Goal: Find specific page/section: Find specific page/section

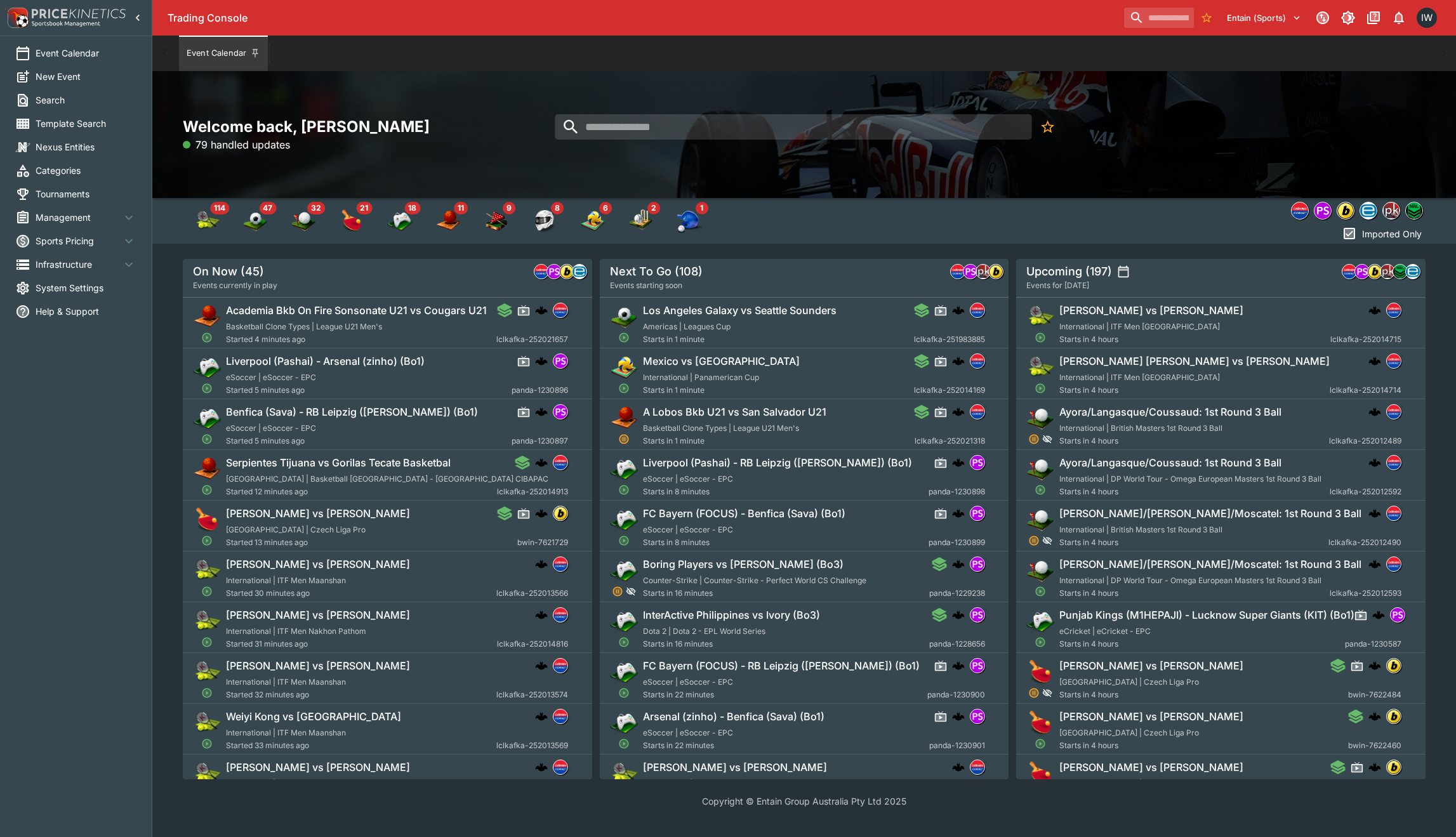
click at [133, 213] on icon at bounding box center [129, 218] width 15 height 15
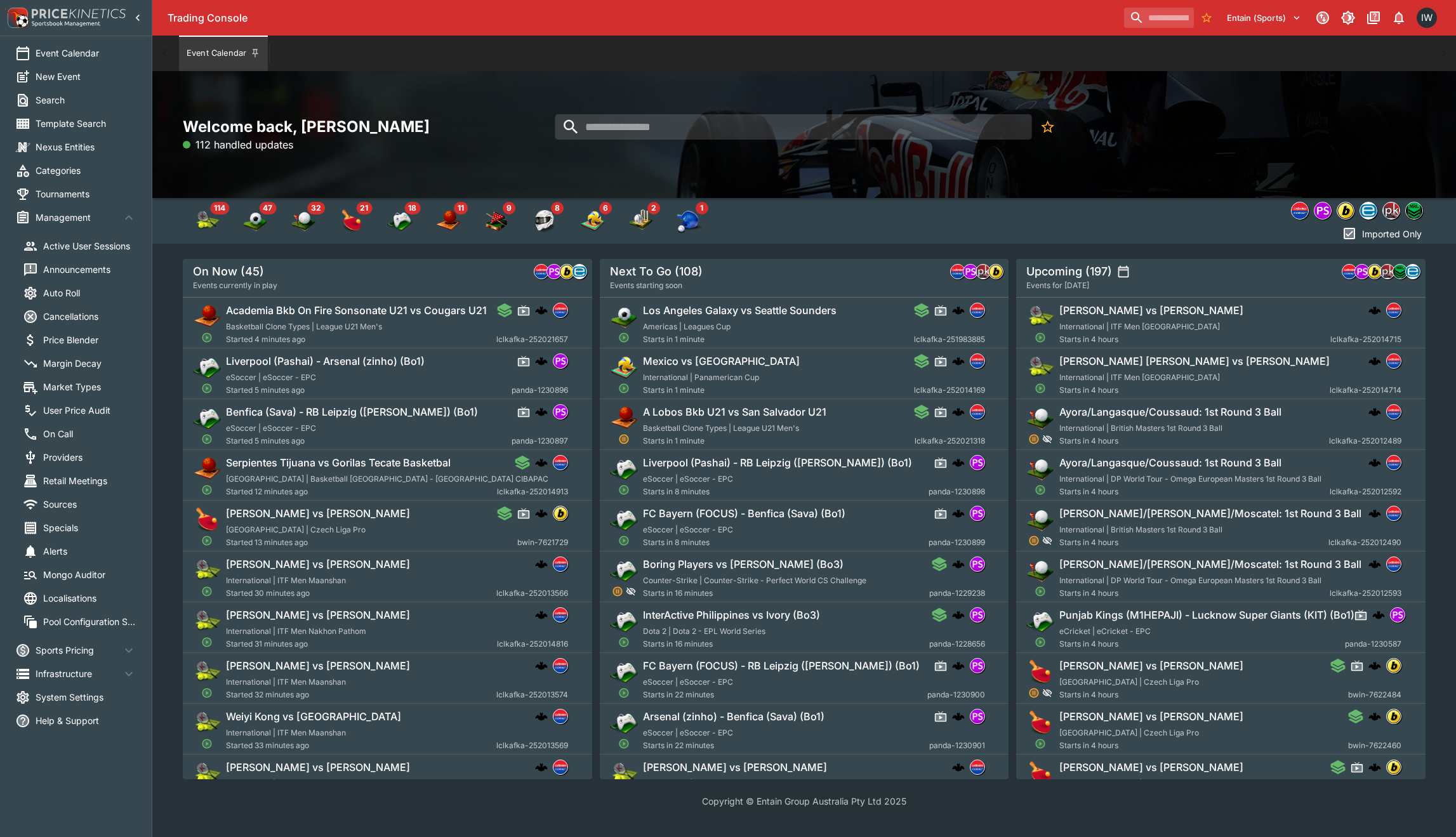
click at [82, 384] on span "Market Types" at bounding box center [90, 387] width 94 height 13
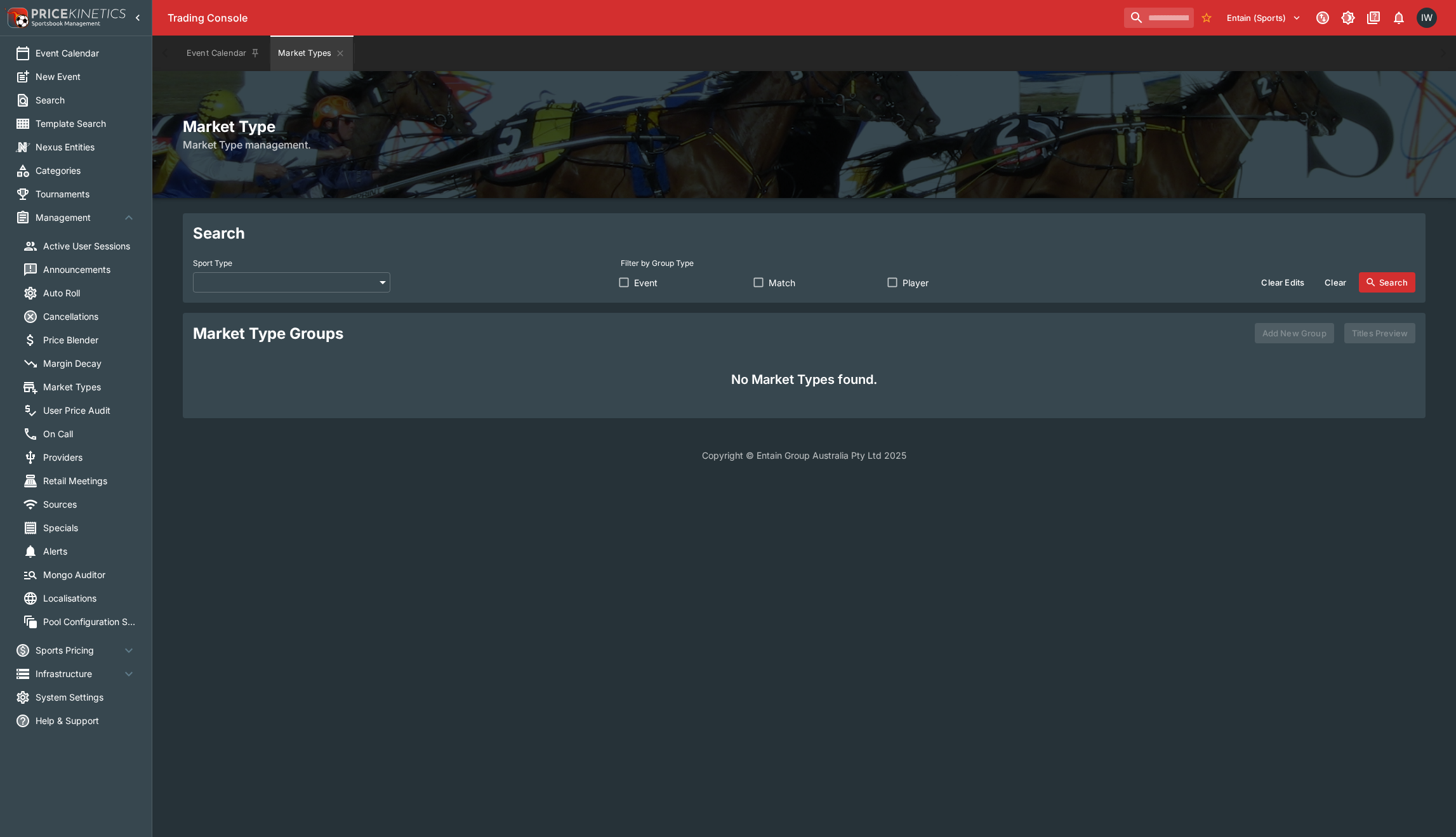
click at [378, 283] on body "Trading Console Entain (Sports) 1 IW Event Calendar New Event Search Template S…" at bounding box center [728, 239] width 1456 height 477
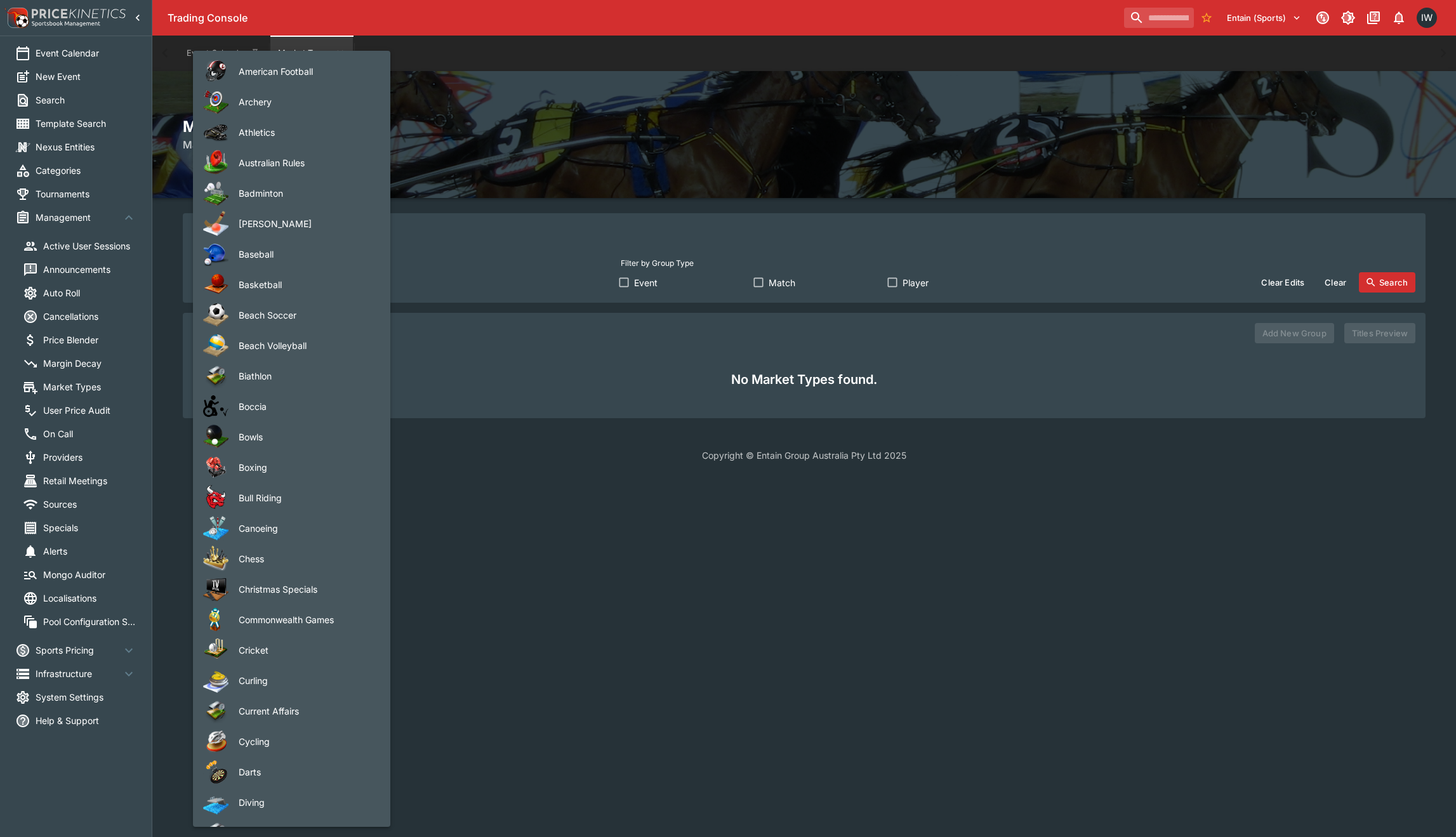
scroll to position [882, 0]
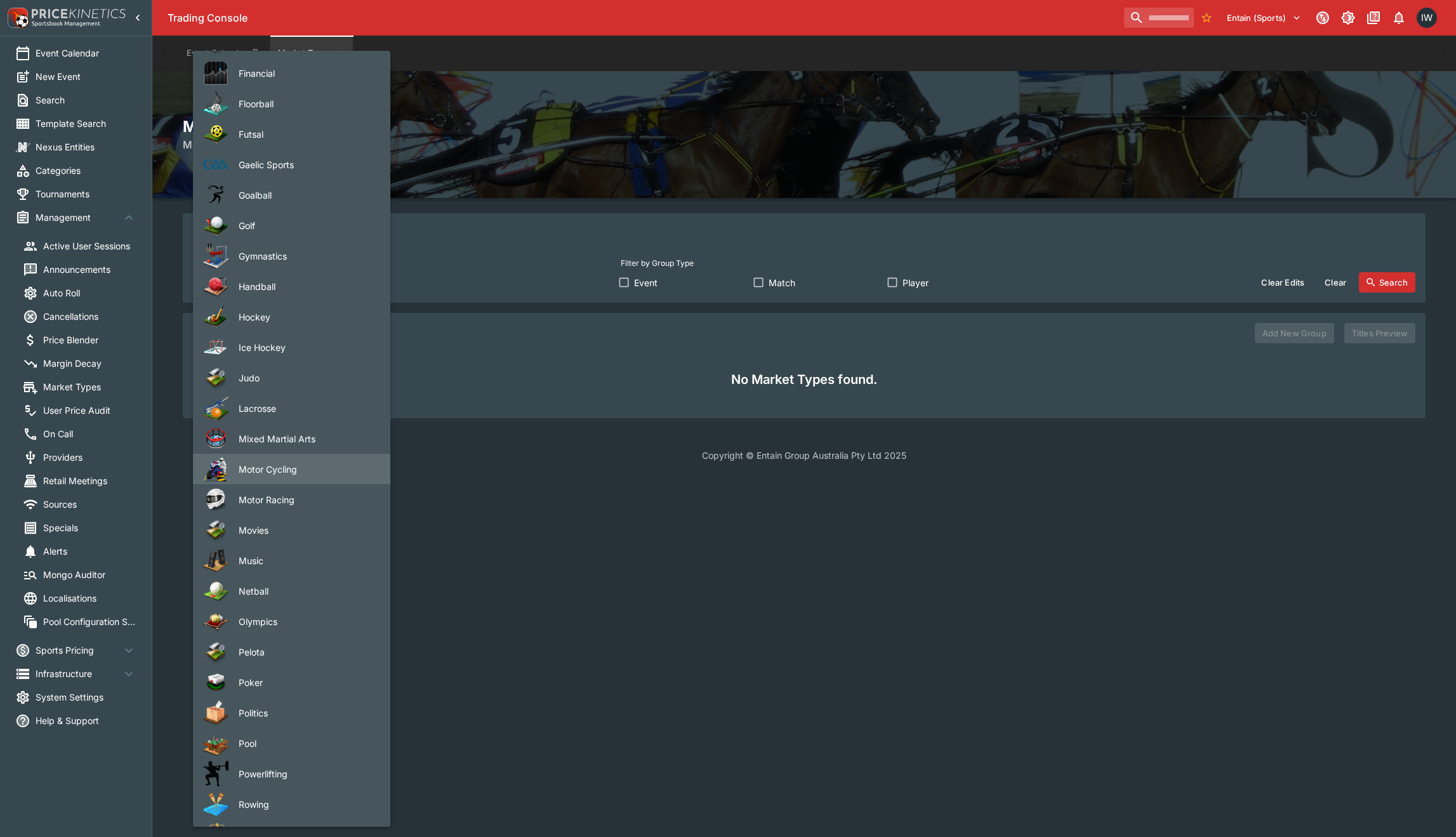
click at [309, 501] on span "Motor Racing" at bounding box center [304, 499] width 131 height 13
type input "**********"
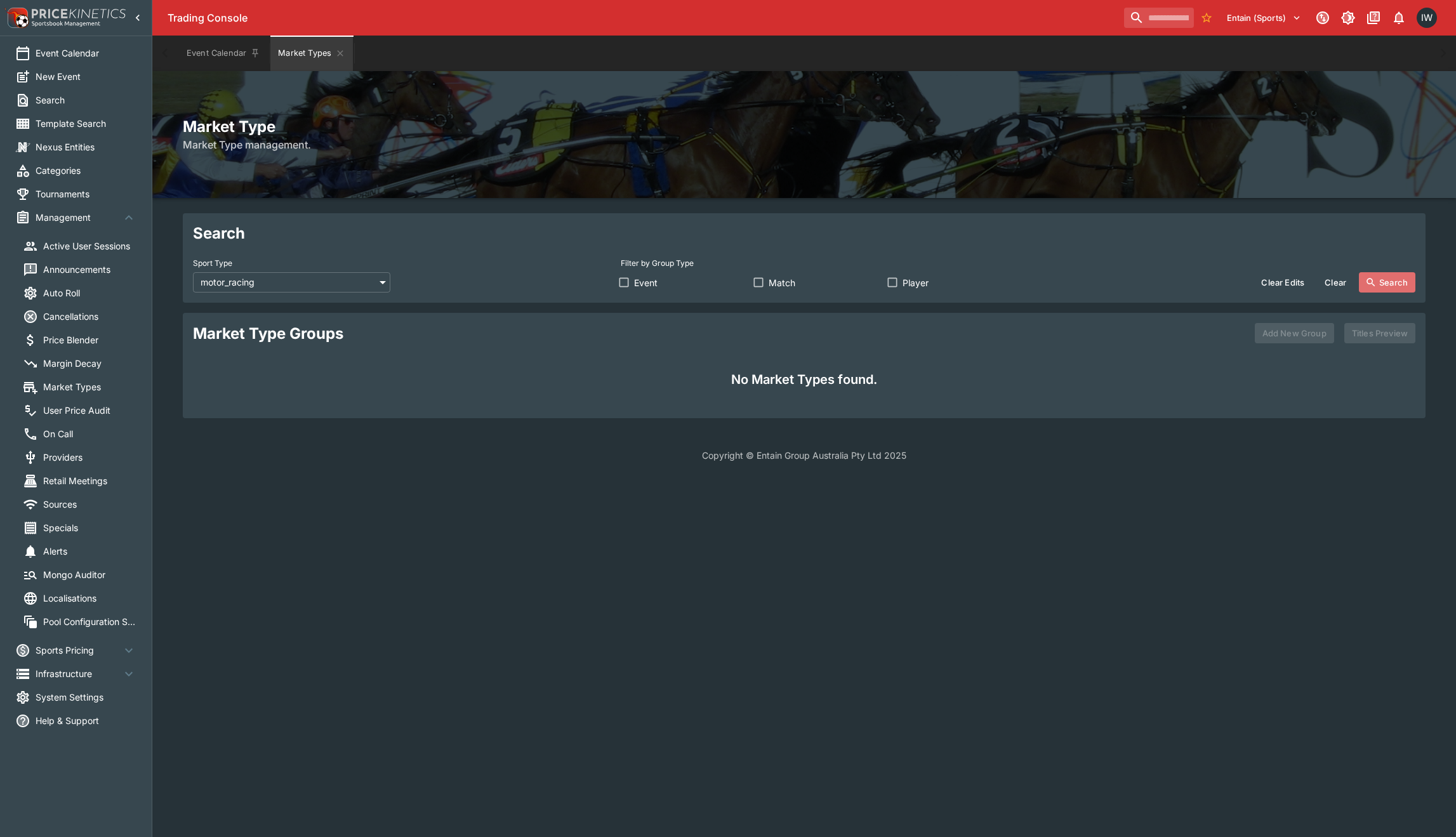
click at [1392, 283] on button "Search" at bounding box center [1387, 283] width 56 height 21
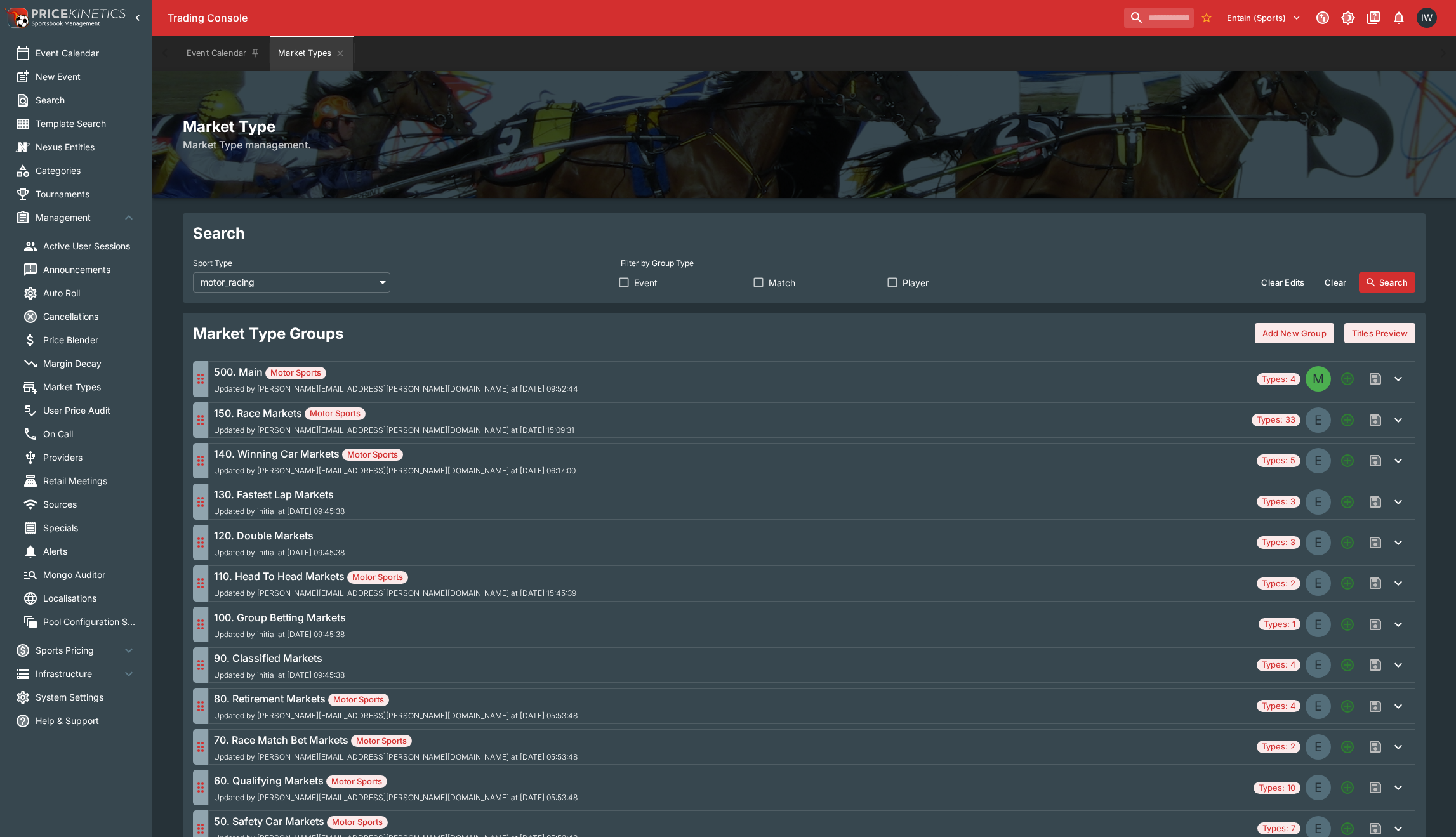
click at [779, 284] on span "Match" at bounding box center [782, 282] width 27 height 13
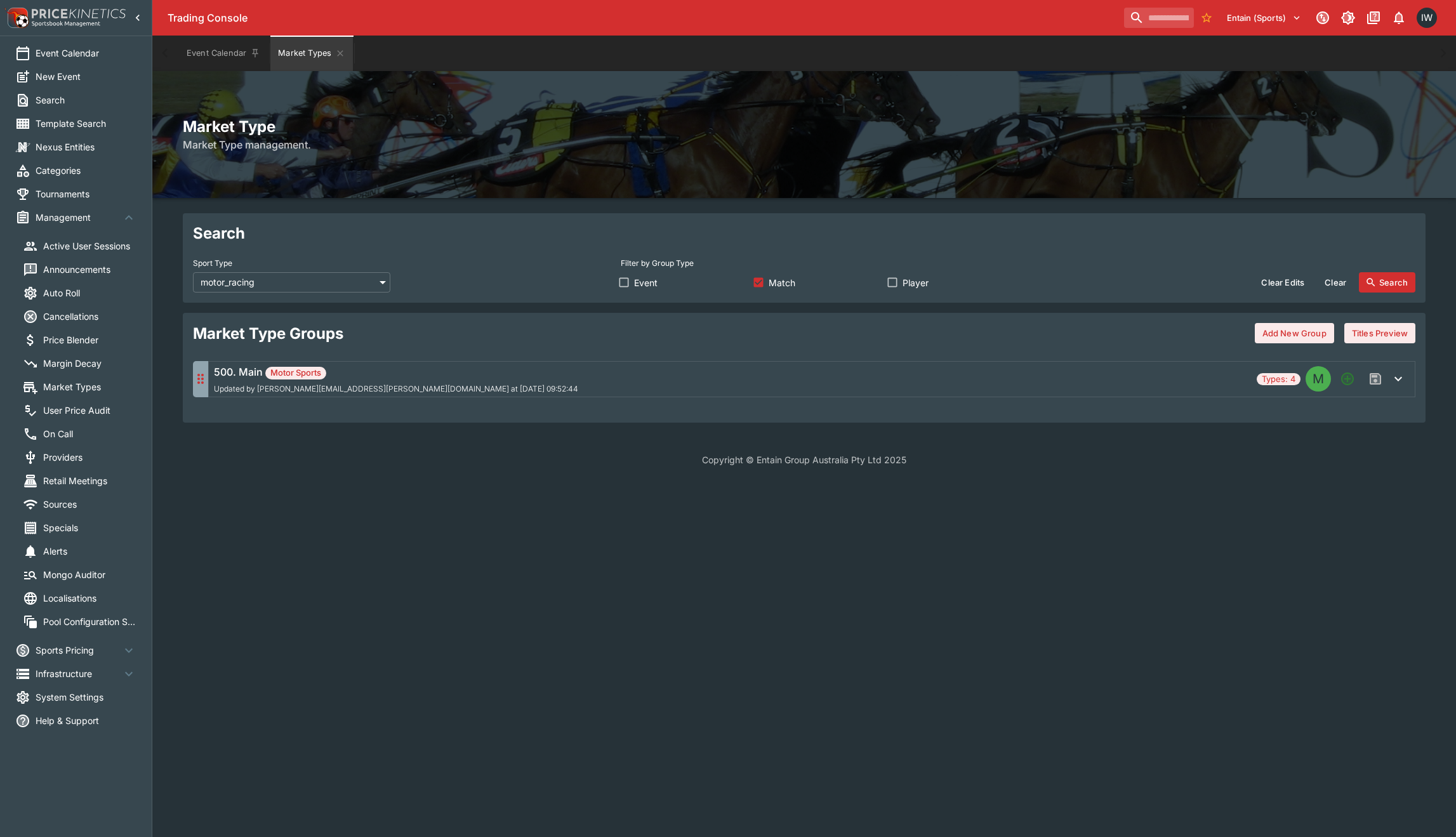
click at [1400, 380] on icon "button" at bounding box center [1398, 379] width 15 height 15
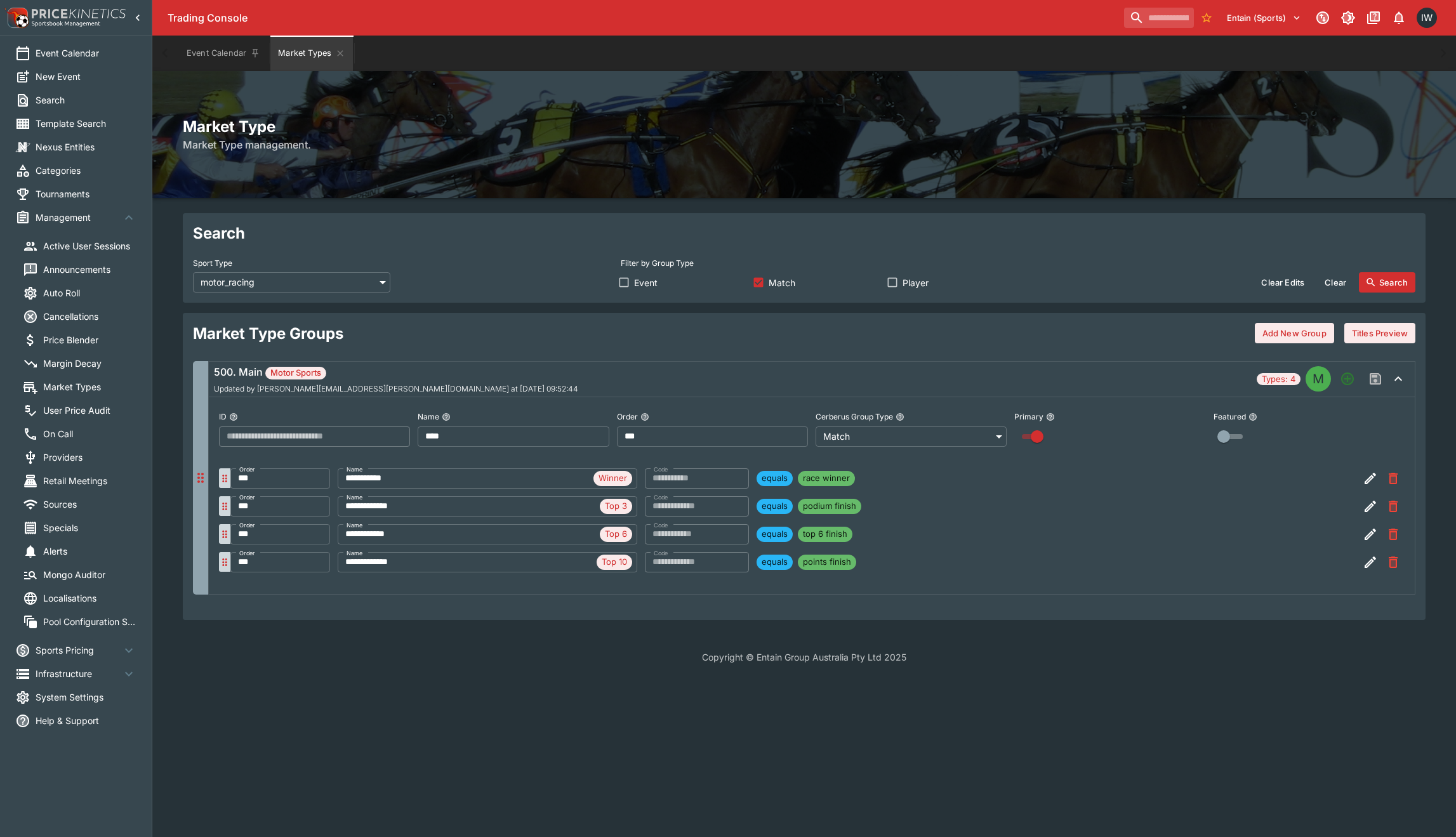
click at [923, 285] on span "Player" at bounding box center [915, 282] width 26 height 13
click at [1398, 284] on button "Search" at bounding box center [1387, 283] width 56 height 21
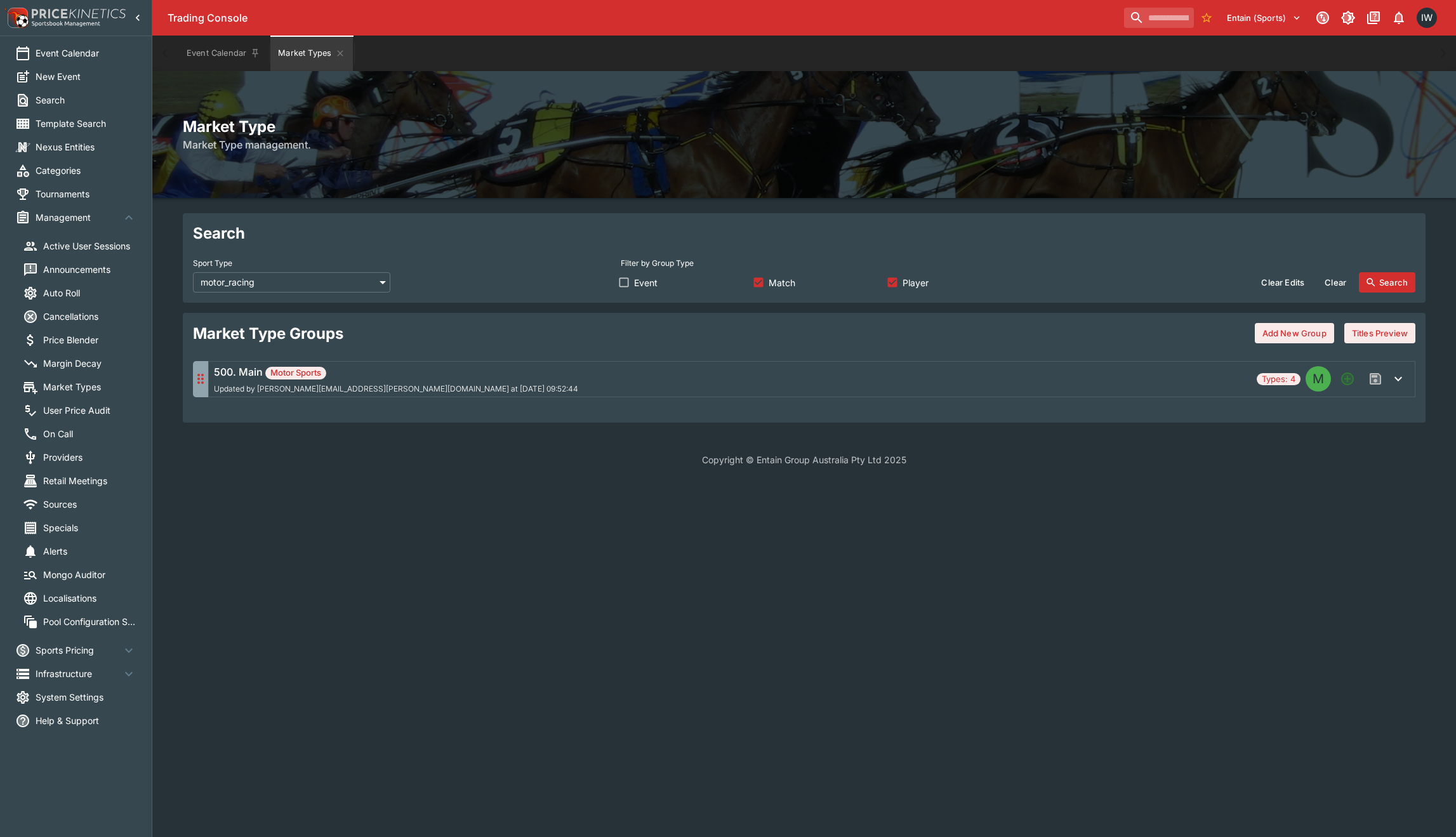
click at [911, 283] on span "Player" at bounding box center [915, 282] width 26 height 13
click at [1404, 287] on button "Search" at bounding box center [1387, 283] width 56 height 21
click at [1400, 380] on icon "button" at bounding box center [1398, 379] width 15 height 15
